Goal: Ask a question

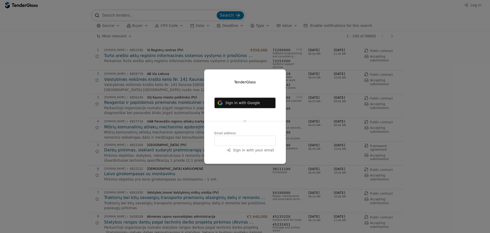
click at [251, 101] on span "Sign in with Google" at bounding box center [242, 103] width 35 height 4
click at [244, 102] on span "Sign in with Google" at bounding box center [242, 103] width 35 height 4
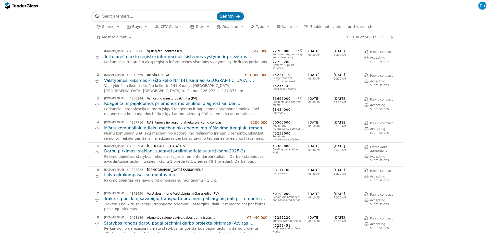
click at [144, 18] on input "search" at bounding box center [159, 16] width 114 height 10
paste input "Virtualaus asistento plėtros (DI mokymosi platforma) paslaugos (Atviras konkurs…"
type input "Virtualaus asistento plėtros (DI mokymosi platforma) paslaugos (Atviras konkurs…"
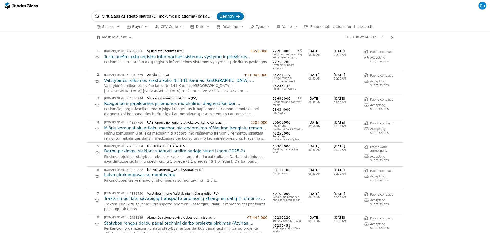
click at [225, 17] on span "Search" at bounding box center [227, 16] width 14 height 5
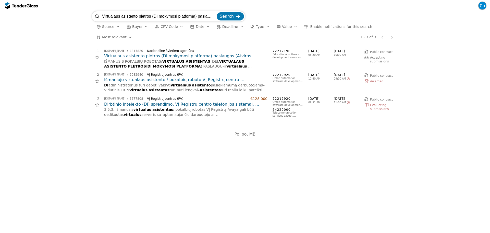
click at [152, 54] on h2 "Virtualaus asistento plėtros (DI mokymosi platforma) paslaugos (Atviras konkurs…" at bounding box center [185, 56] width 163 height 6
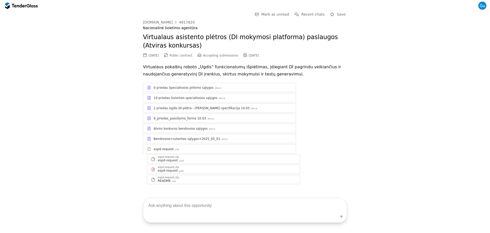
scroll to position [5, 0]
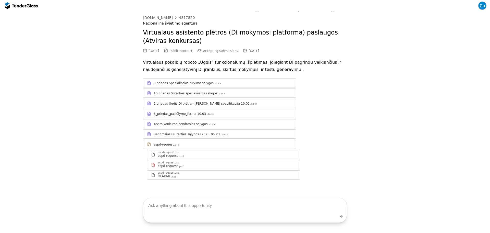
click at [157, 208] on textarea at bounding box center [245, 205] width 204 height 15
type textarea "[PERSON_NAME] vertė?"
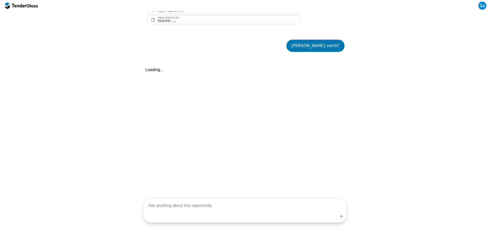
scroll to position [180, 0]
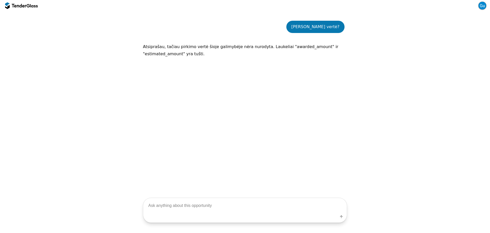
scroll to position [180, 0]
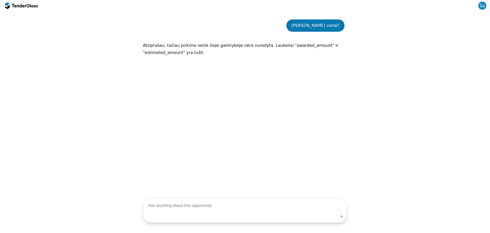
click at [174, 204] on textarea at bounding box center [245, 205] width 204 height 15
type textarea "kokie reikalavimai tiekėjams?"
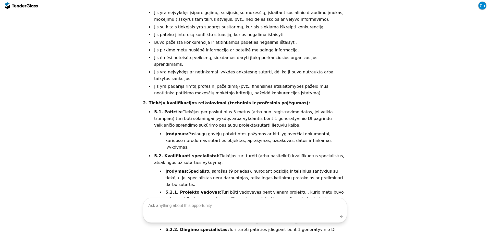
scroll to position [340, 0]
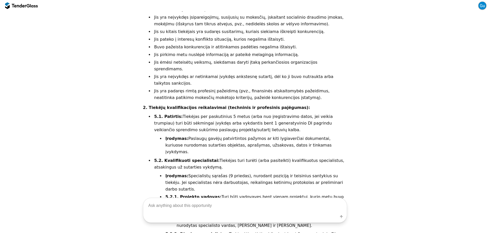
drag, startPoint x: 47, startPoint y: 45, endPoint x: 83, endPoint y: 35, distance: 36.7
click at [47, 45] on div "Go Back Mark as unread Recent chats Start a new chat Save [DOMAIN_NAME] 4817820…" at bounding box center [245, 62] width 485 height 780
